Goal: Navigation & Orientation: Find specific page/section

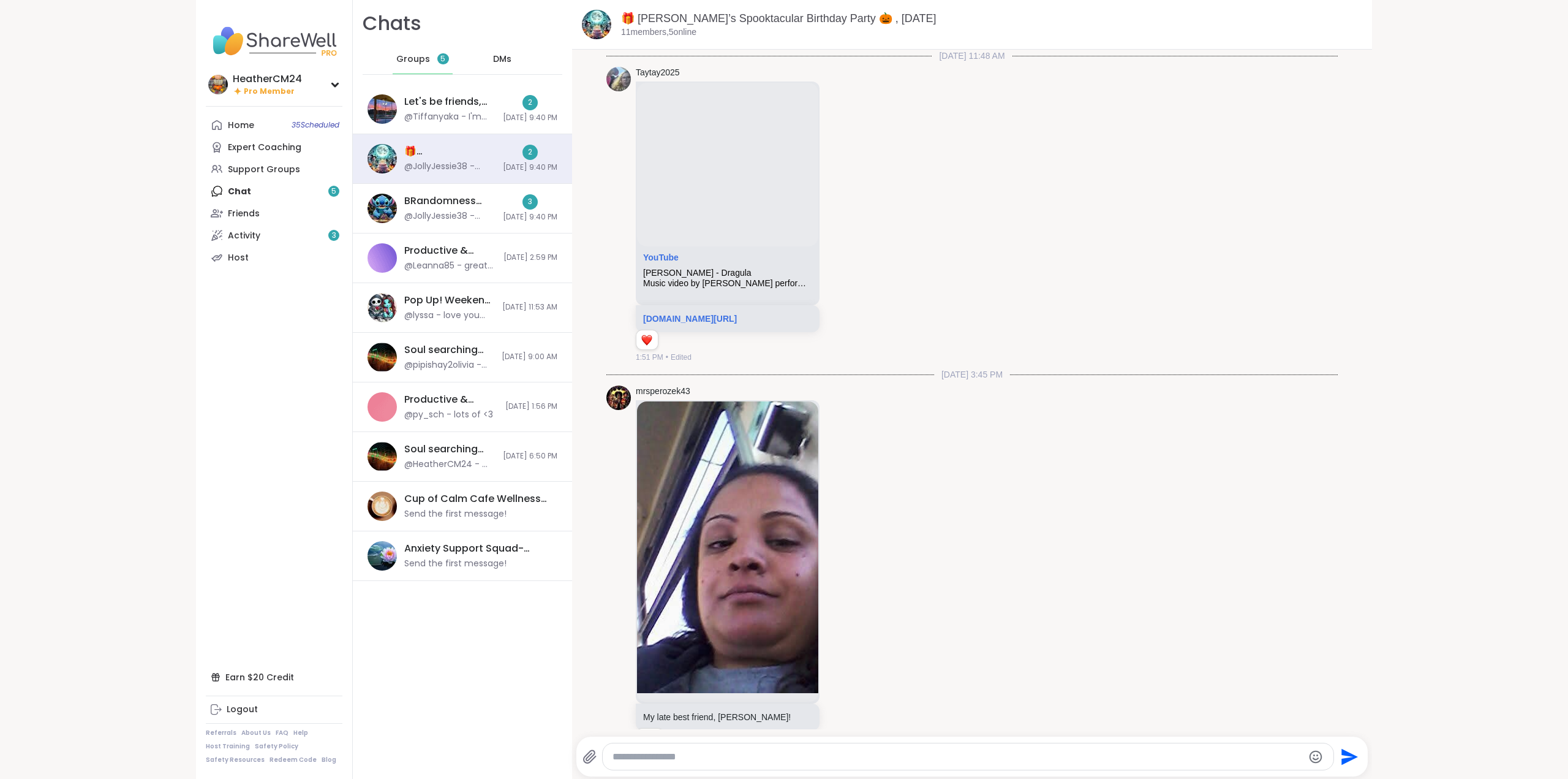
scroll to position [16051, 0]
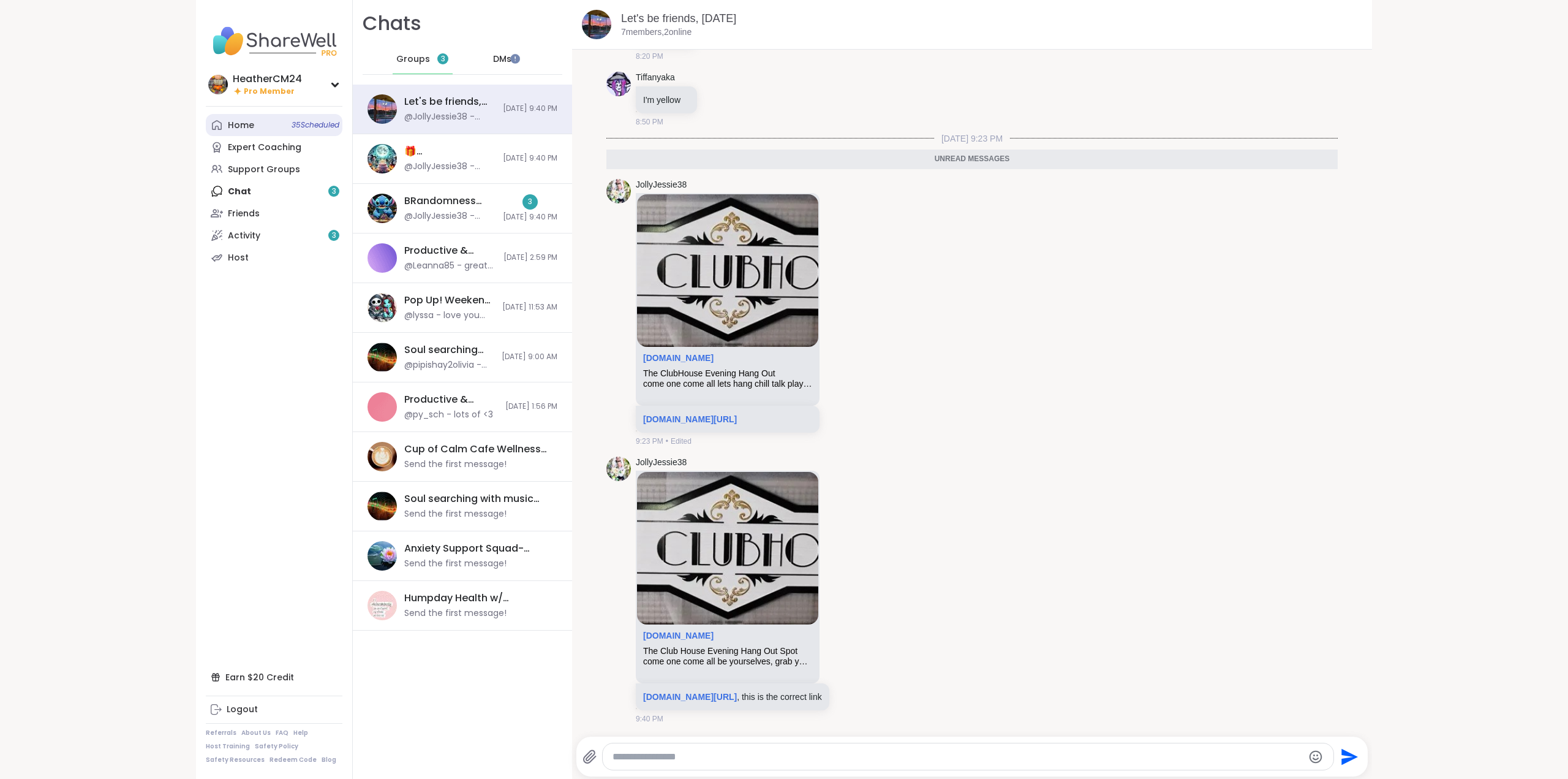
click at [241, 126] on div "Home 35 Scheduled" at bounding box center [241, 125] width 26 height 12
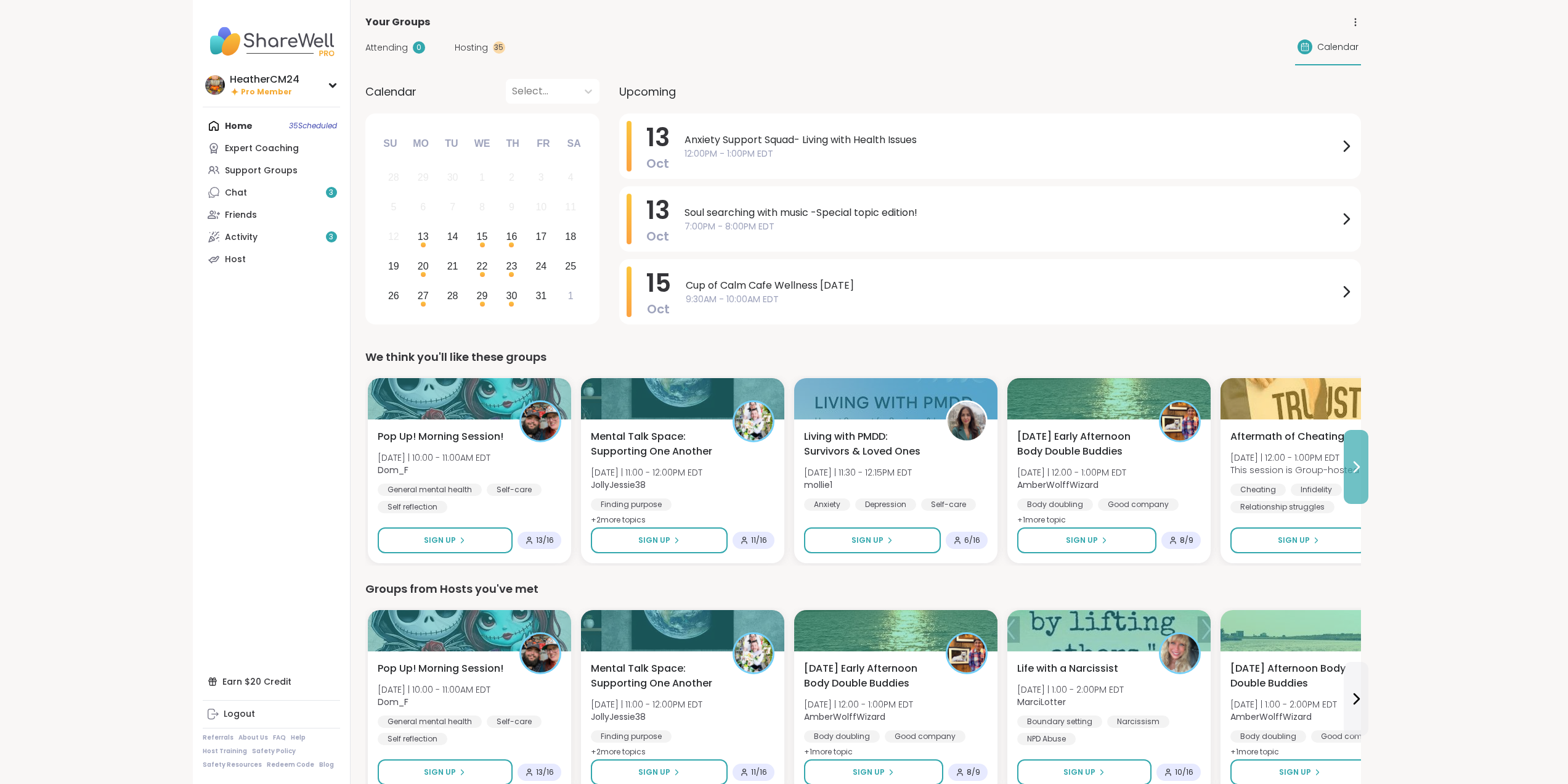
click at [1355, 460] on icon at bounding box center [1356, 467] width 14 height 15
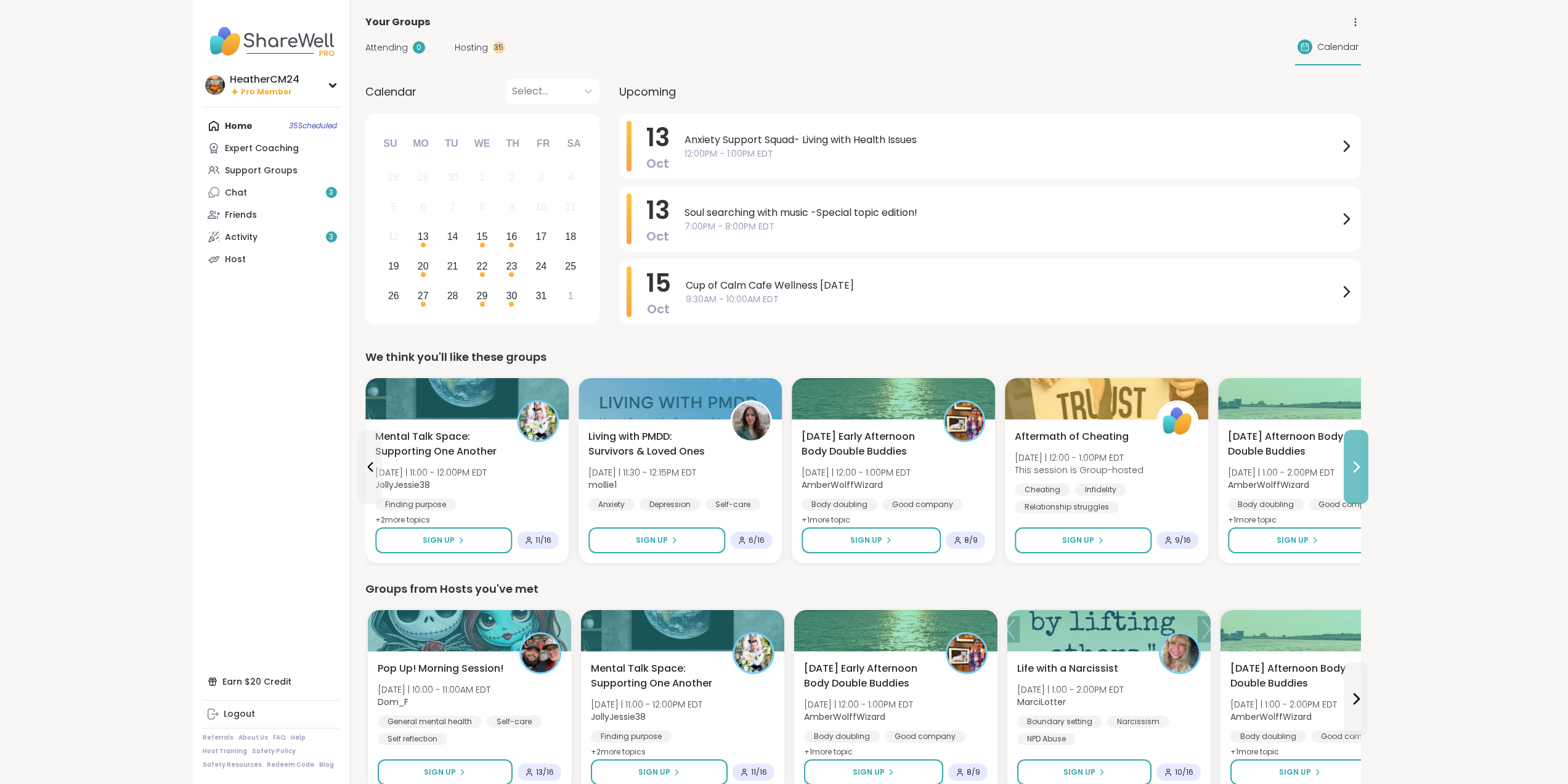
click at [1355, 460] on icon at bounding box center [1356, 467] width 14 height 15
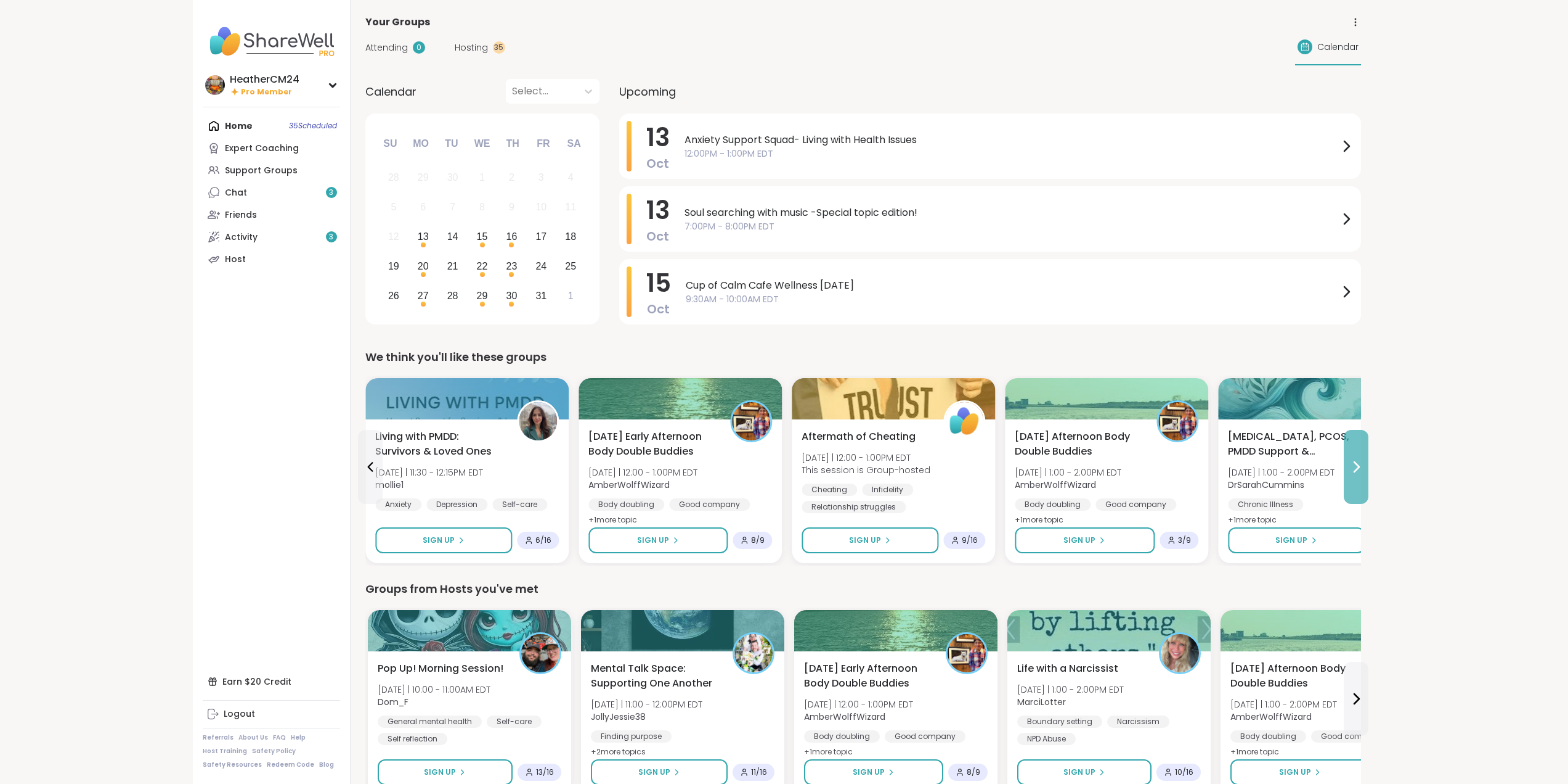
click at [1355, 460] on icon at bounding box center [1356, 467] width 14 height 15
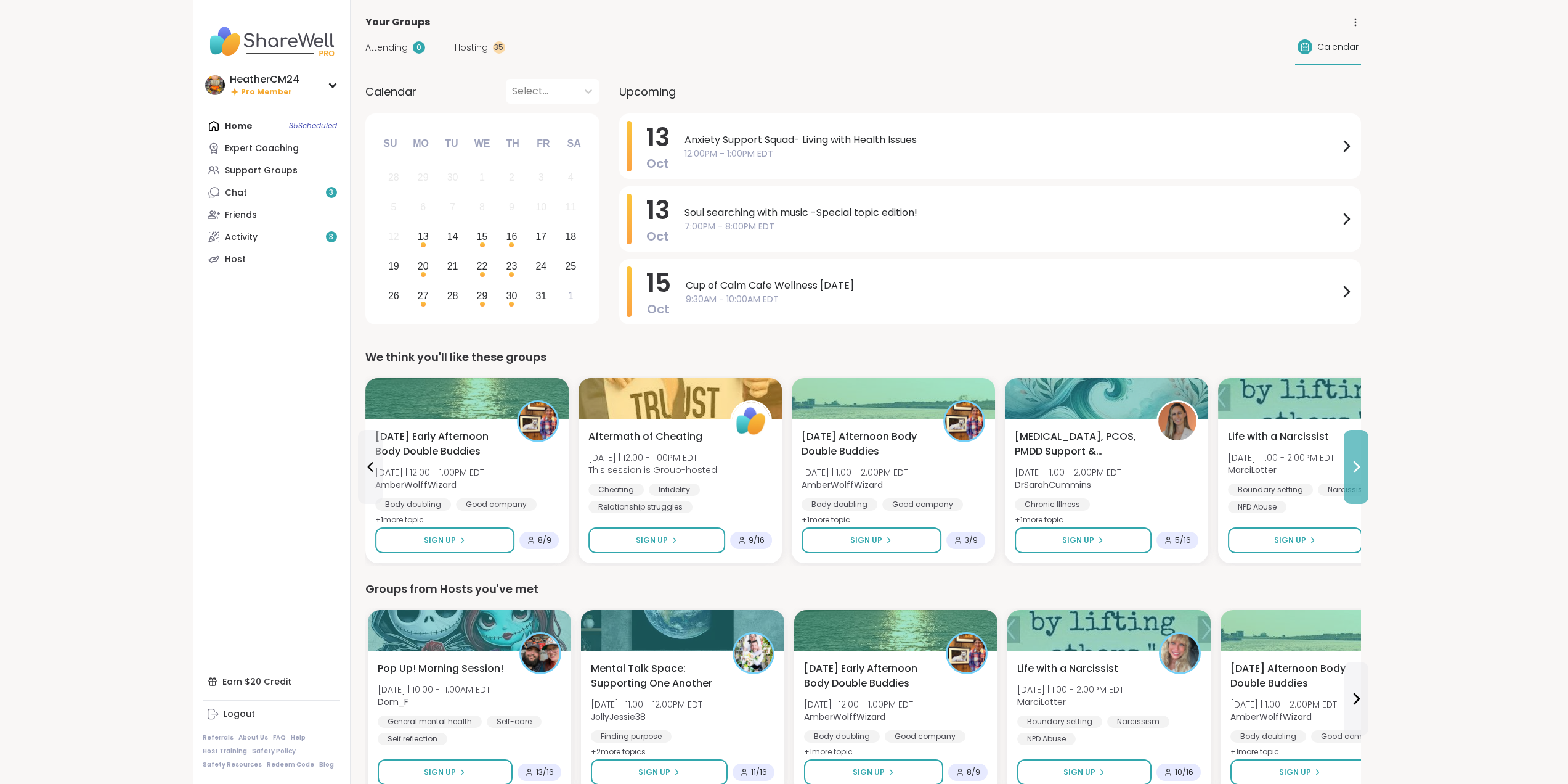
click at [1355, 460] on icon at bounding box center [1356, 467] width 14 height 15
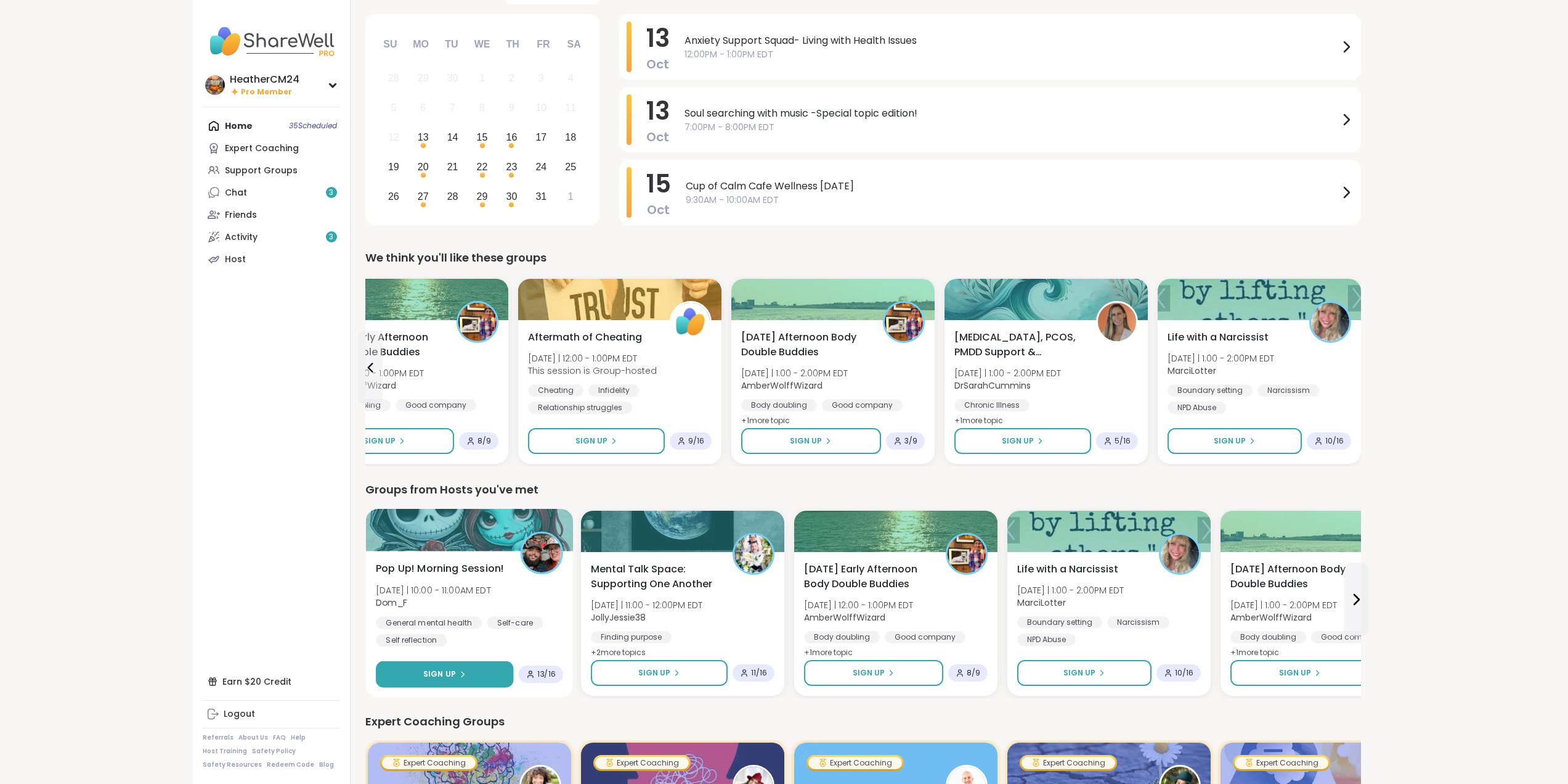
scroll to position [108, 0]
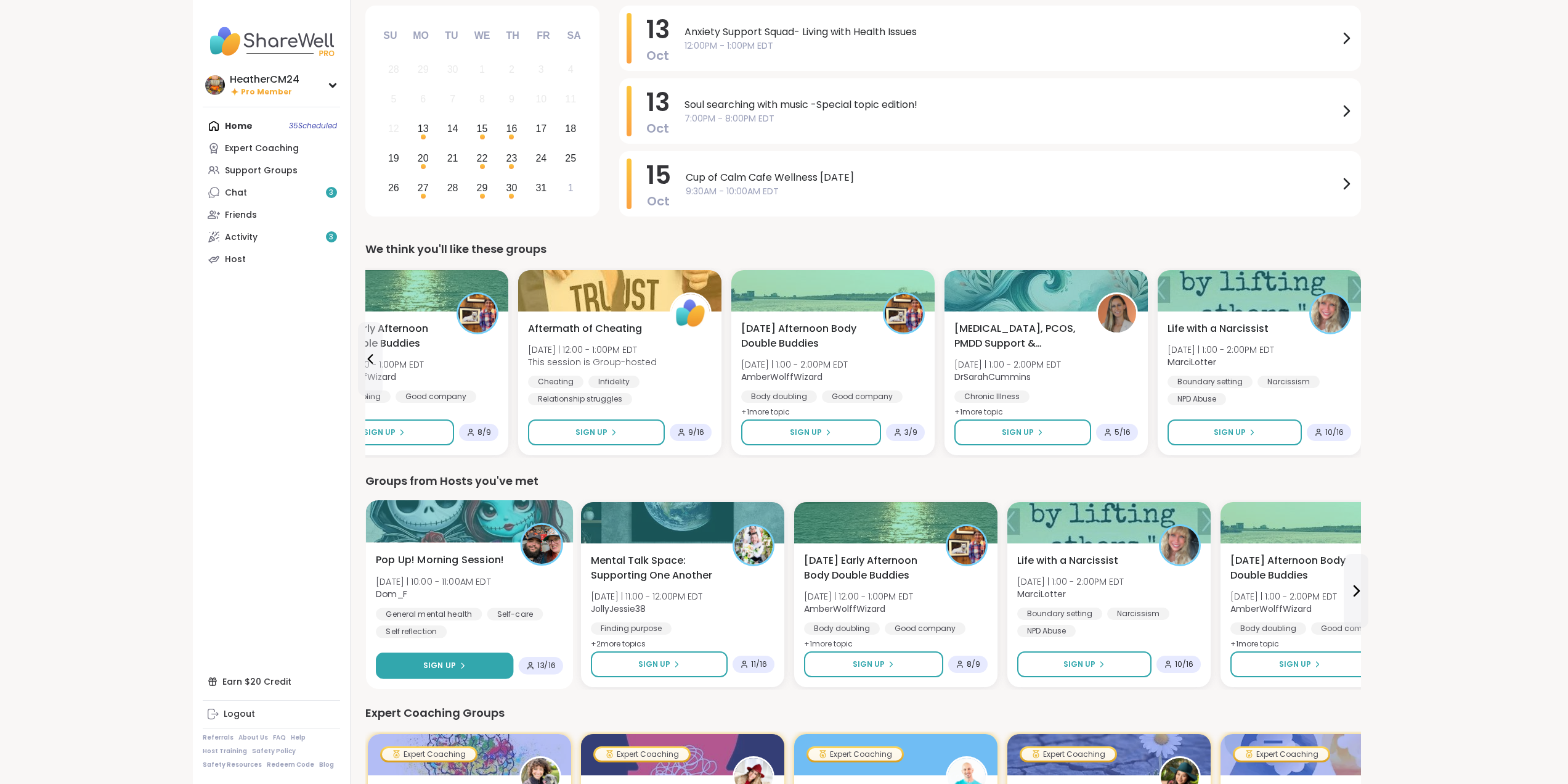
click at [464, 659] on button "Sign Up" at bounding box center [445, 666] width 138 height 27
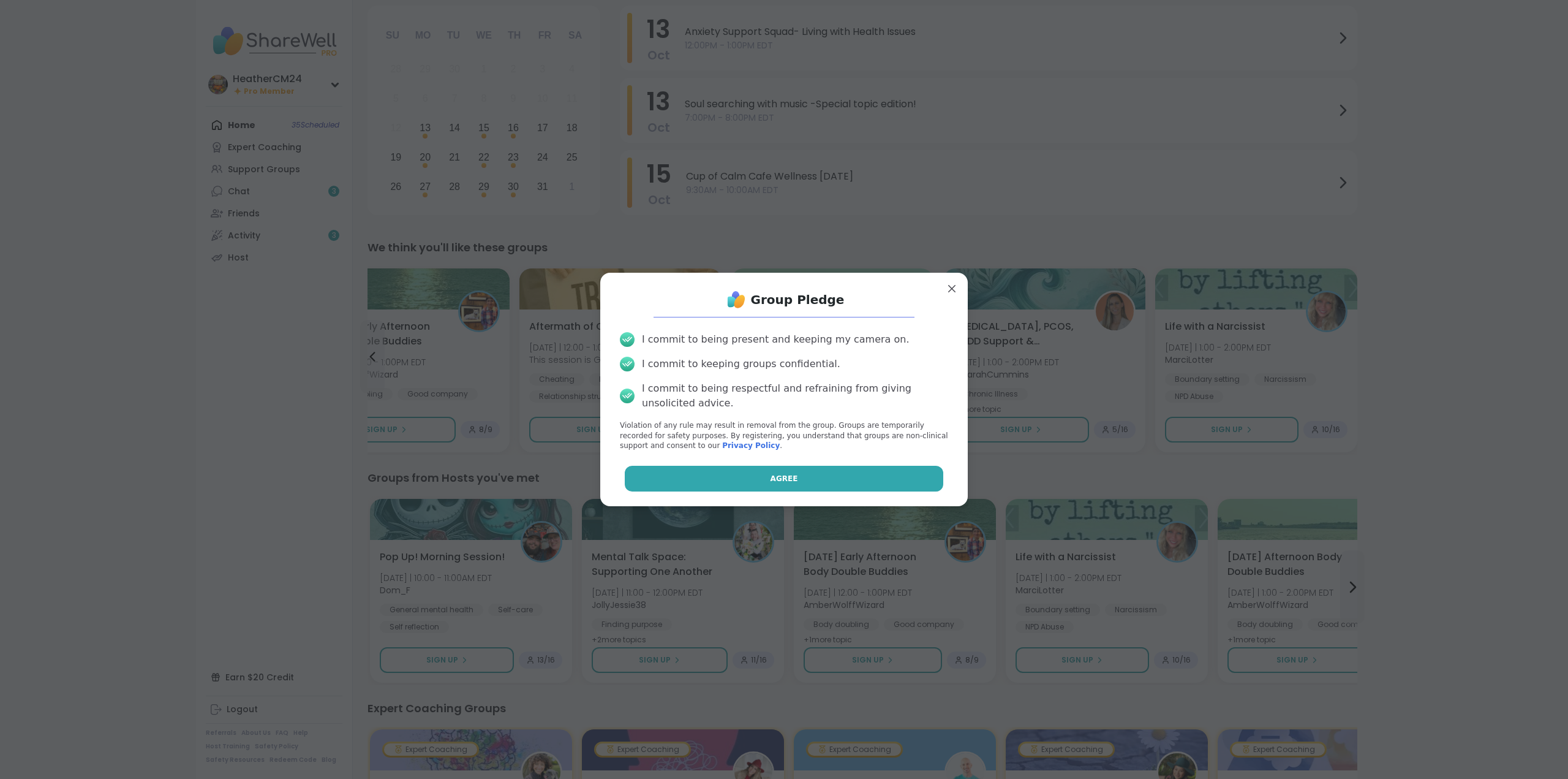
click at [787, 474] on button "Agree" at bounding box center [784, 479] width 319 height 26
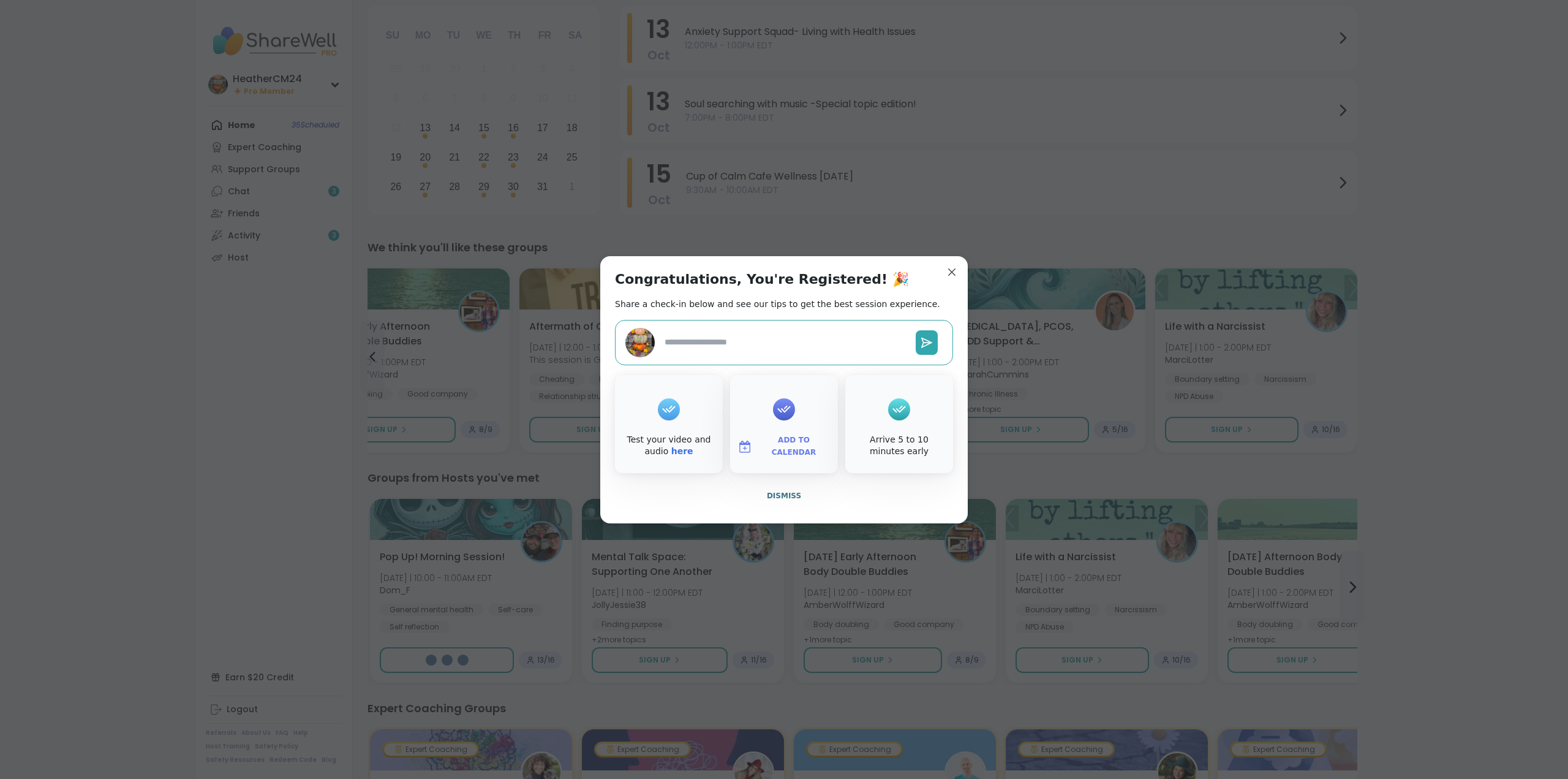
type textarea "*"
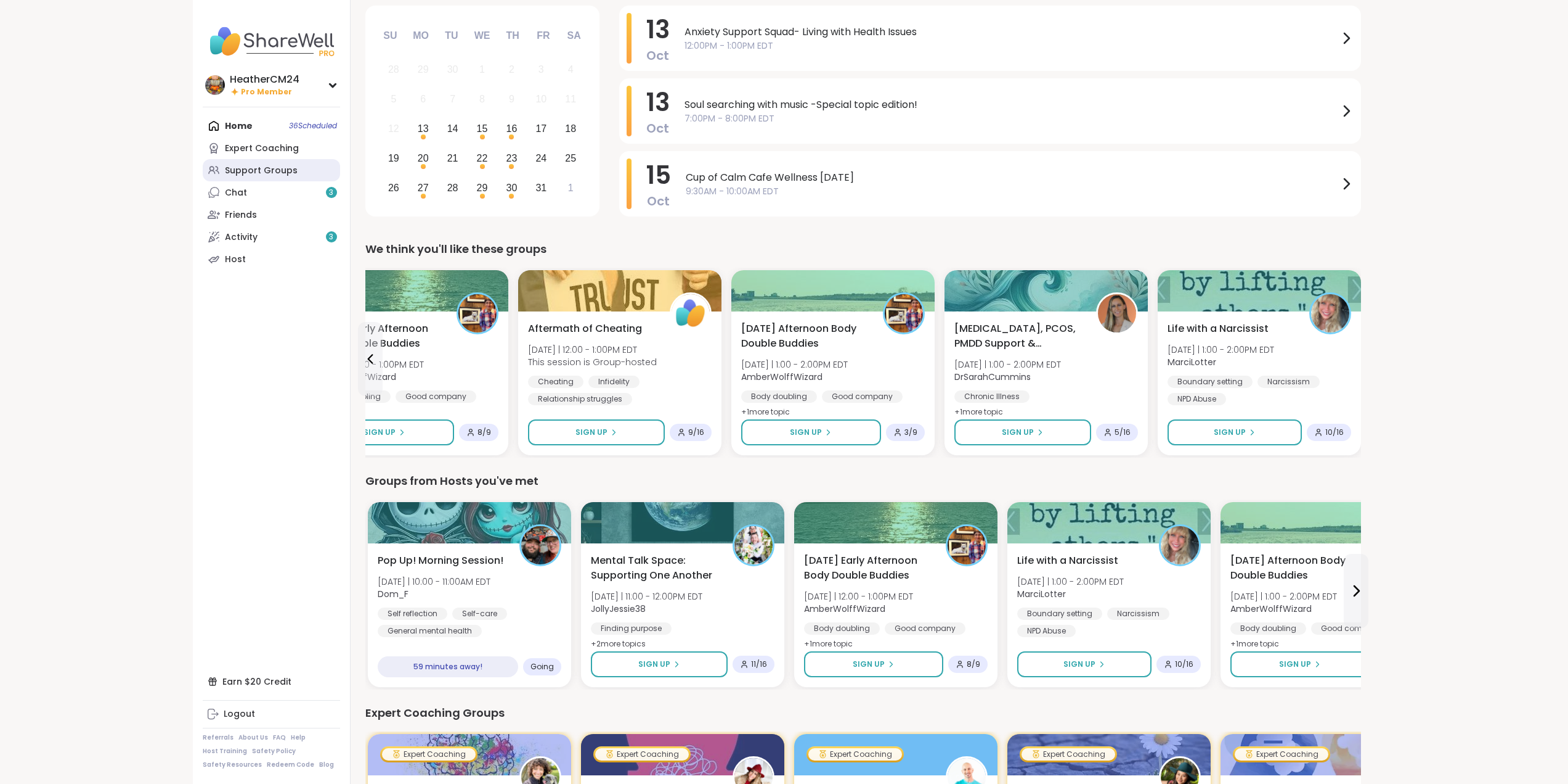
click at [245, 167] on div "Support Groups" at bounding box center [261, 170] width 72 height 12
